Goal: Task Accomplishment & Management: Manage account settings

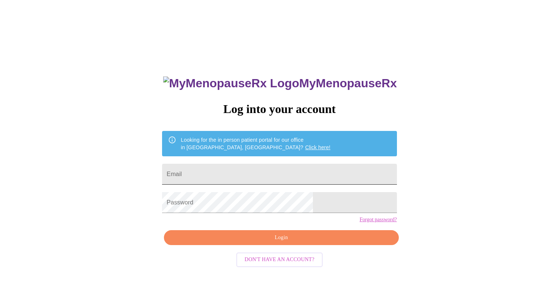
click at [251, 177] on input "Email" at bounding box center [279, 174] width 235 height 21
type input "pearlywhites4u2@gmail.com"
click at [292, 240] on div "MyMenopauseRx Log into your account Looking for the in person patient portal fo…" at bounding box center [279, 218] width 249 height 307
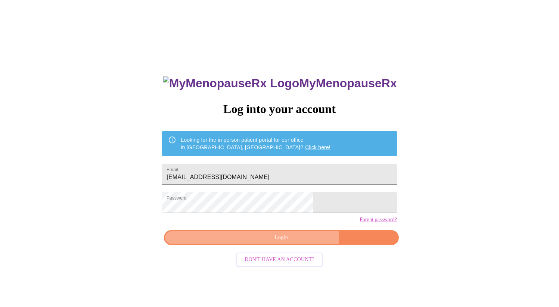
click at [294, 243] on span "Login" at bounding box center [281, 237] width 217 height 9
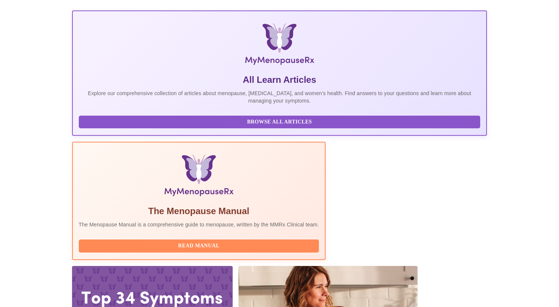
scroll to position [101, 0]
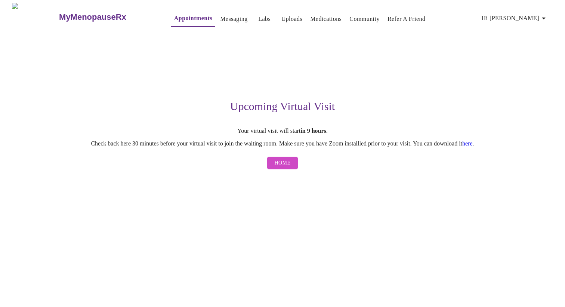
click at [316, 22] on button "Medications" at bounding box center [325, 19] width 37 height 15
click at [317, 21] on link "Medications" at bounding box center [325, 19] width 31 height 10
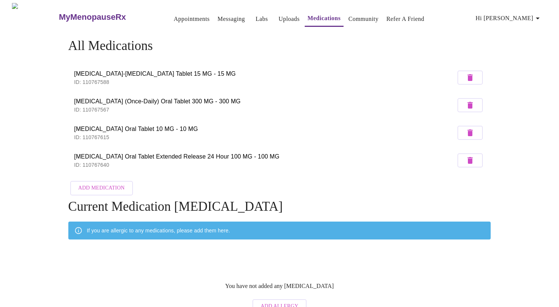
click at [467, 134] on icon "button" at bounding box center [470, 132] width 9 height 9
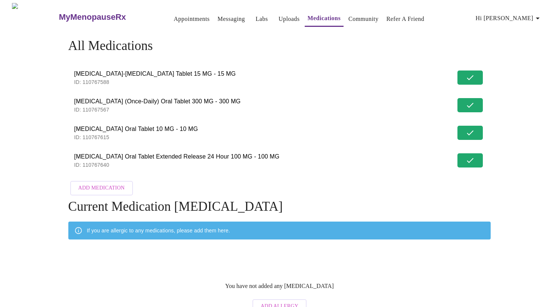
click at [470, 129] on li "Lisinopril Oral Tablet 10 MG - 10 MG ID: 110767615" at bounding box center [279, 133] width 423 height 28
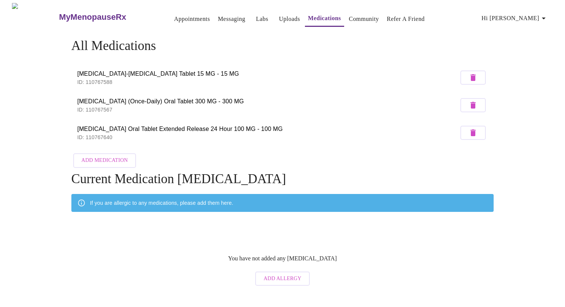
click at [109, 159] on span "Add Medication" at bounding box center [104, 160] width 46 height 9
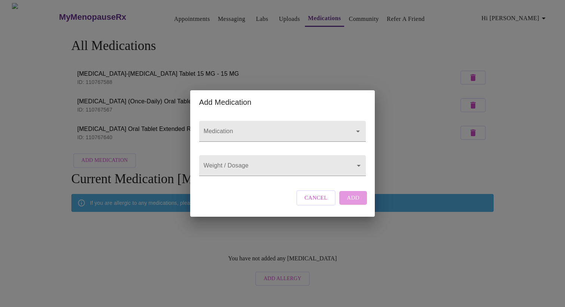
click at [267, 140] on div "Medication" at bounding box center [282, 131] width 173 height 34
click at [267, 135] on form "Medication" at bounding box center [282, 131] width 167 height 28
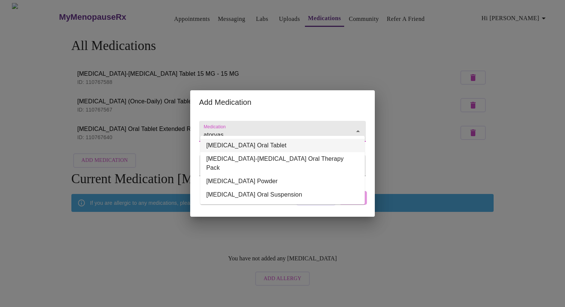
click at [266, 143] on li "Atorvastatin Calcium Oral Tablet" at bounding box center [282, 145] width 164 height 13
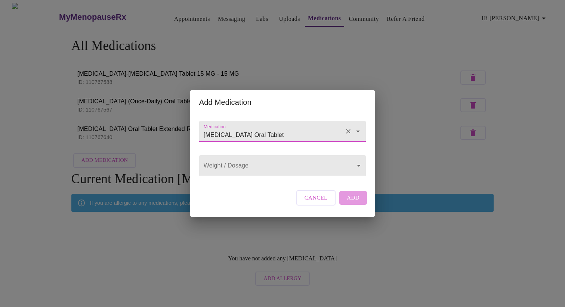
type input "Atorvastatin Calcium Oral Tablet"
click at [269, 163] on body "MyMenopauseRx Appointments Messaging Labs Uploads Medications Community Refer a…" at bounding box center [282, 146] width 559 height 287
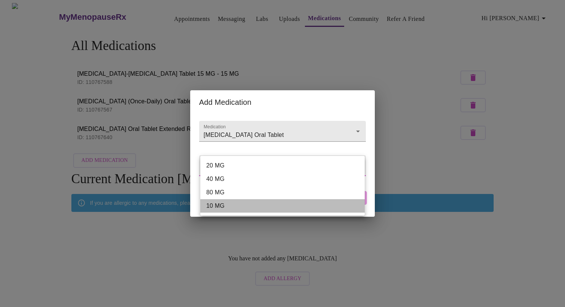
click at [257, 205] on li "10 MG" at bounding box center [282, 205] width 164 height 13
type input "10 MG"
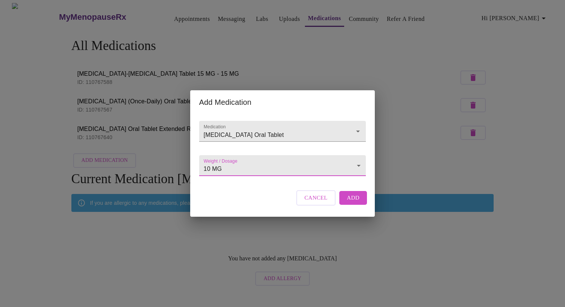
click at [362, 205] on button "Add" at bounding box center [353, 197] width 28 height 13
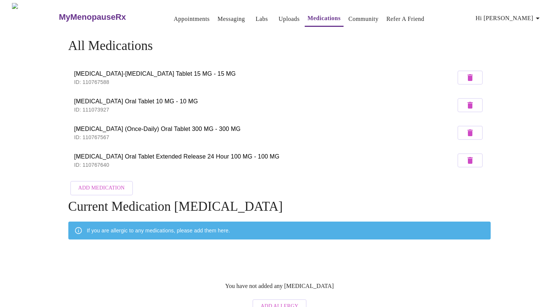
click at [218, 14] on link "Messaging" at bounding box center [231, 19] width 27 height 10
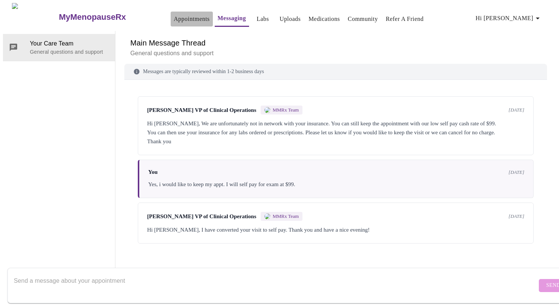
click at [179, 20] on link "Appointments" at bounding box center [192, 19] width 36 height 10
